Goal: Find contact information: Find contact information

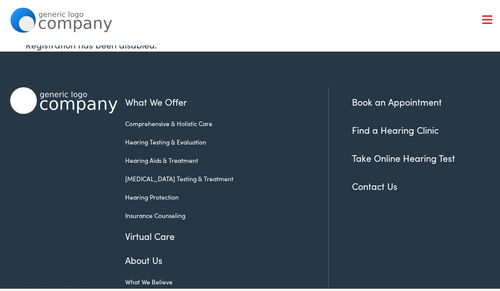
click at [372, 184] on link "Contact Us" at bounding box center [374, 184] width 45 height 13
